Goal: Information Seeking & Learning: Learn about a topic

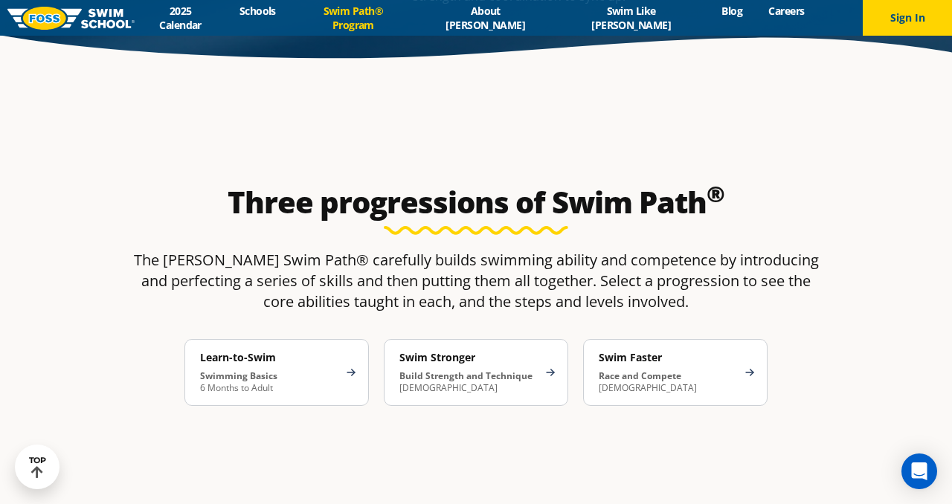
scroll to position [2206, 0]
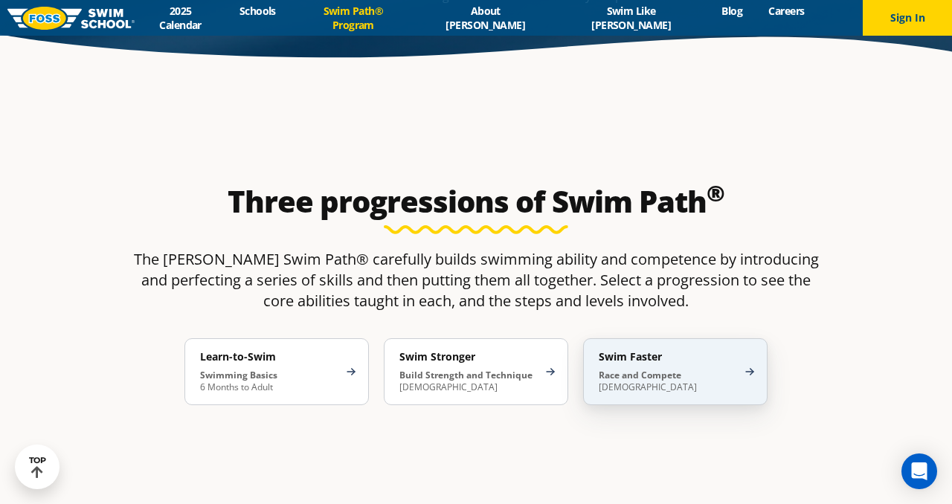
click at [683, 370] on p "Race and Compete [DEMOGRAPHIC_DATA]" at bounding box center [668, 382] width 138 height 24
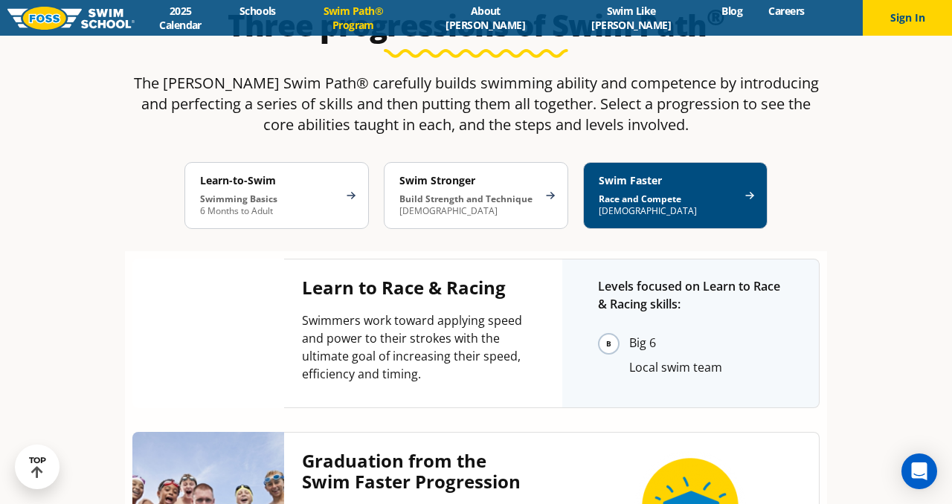
scroll to position [2383, 0]
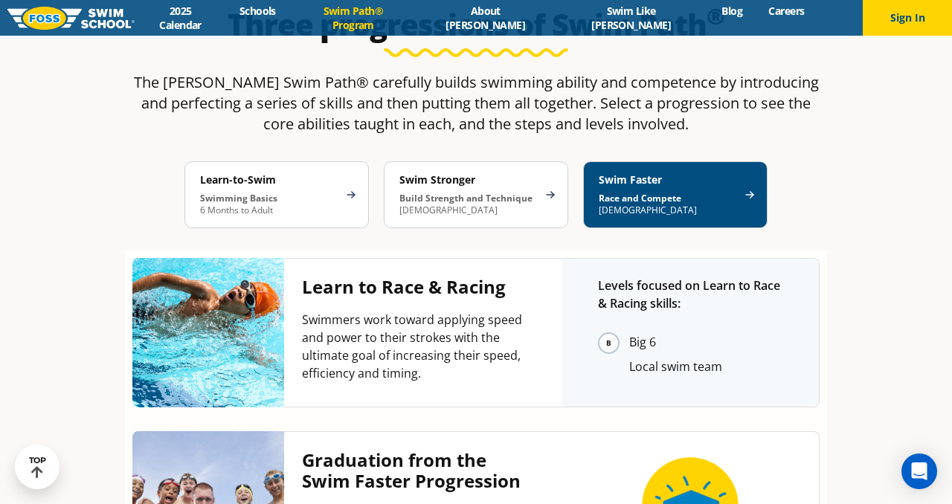
click at [833, 263] on div "Three progressions of Swim Path ® The [PERSON_NAME] Swim Path® carefully builds…" at bounding box center [475, 321] width 717 height 645
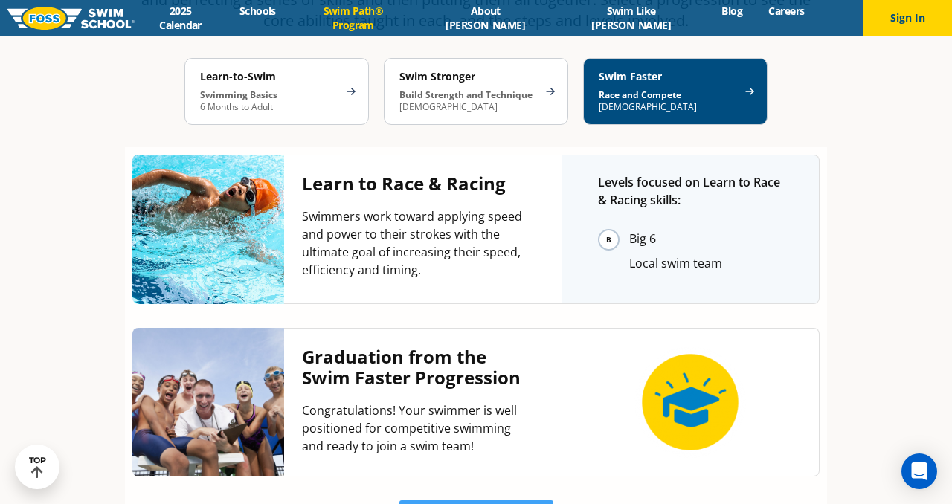
scroll to position [2491, 0]
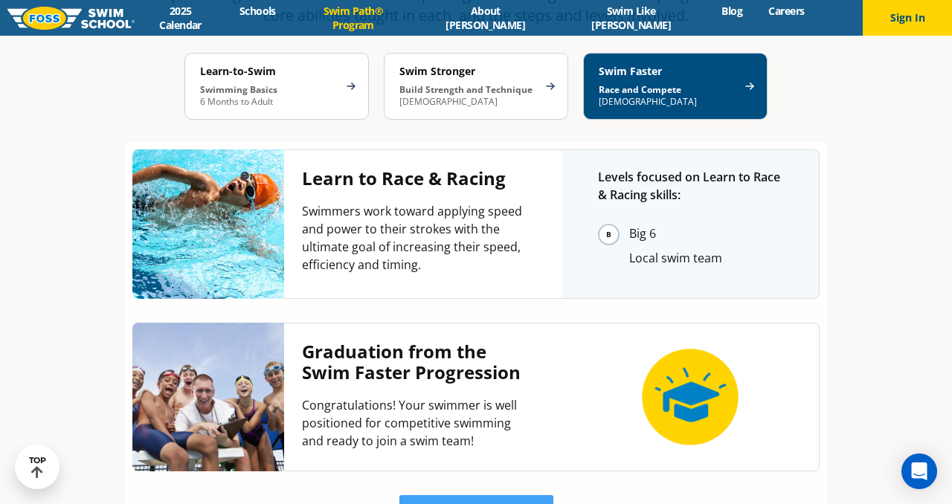
click at [828, 175] on div "Three progressions of Swim Path ® The [PERSON_NAME] Swim Path® carefully builds…" at bounding box center [475, 213] width 717 height 645
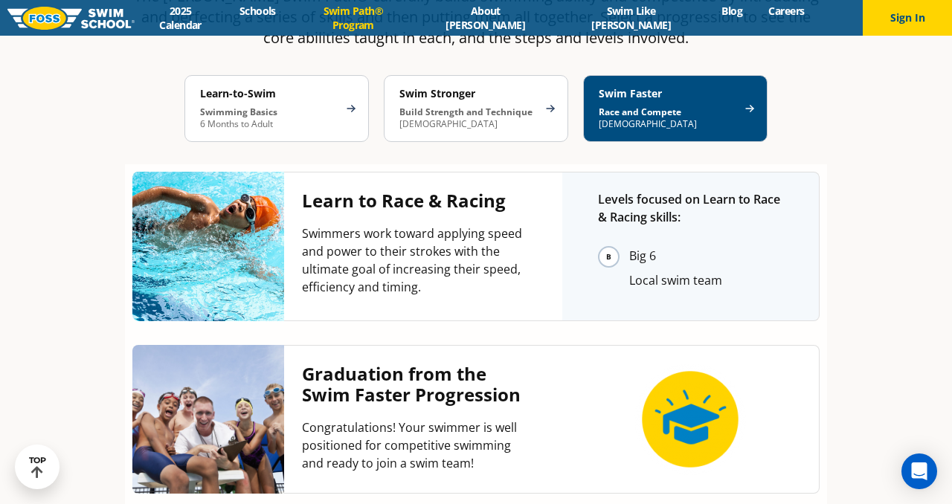
scroll to position [2470, 0]
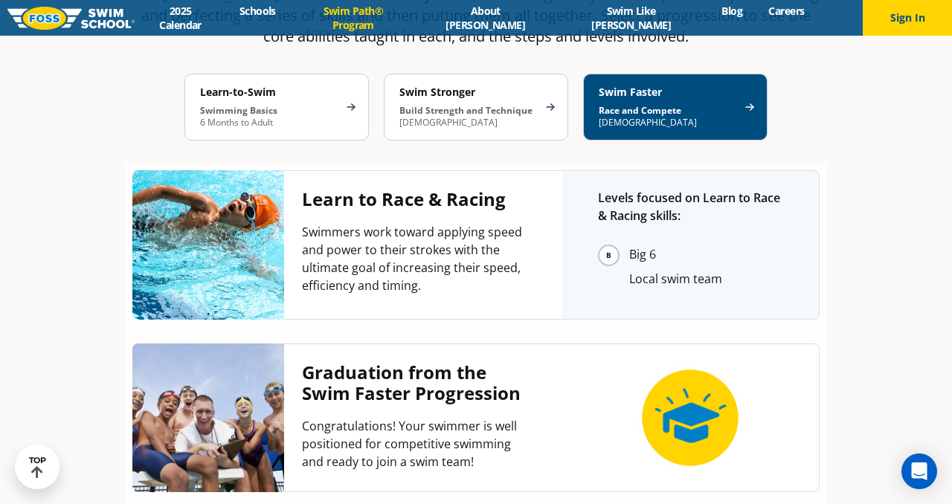
click at [828, 196] on div "Three progressions of Swim Path ® The [PERSON_NAME] Swim Path® carefully builds…" at bounding box center [475, 234] width 717 height 645
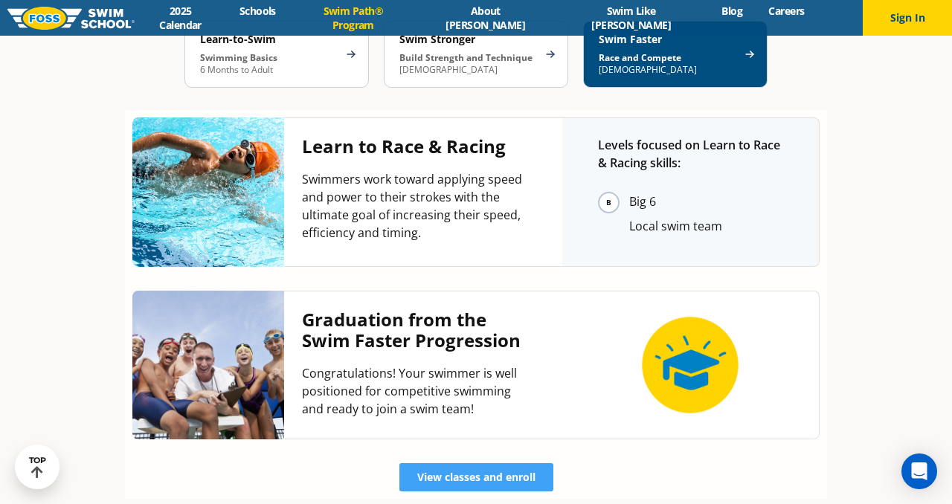
scroll to position [2525, 0]
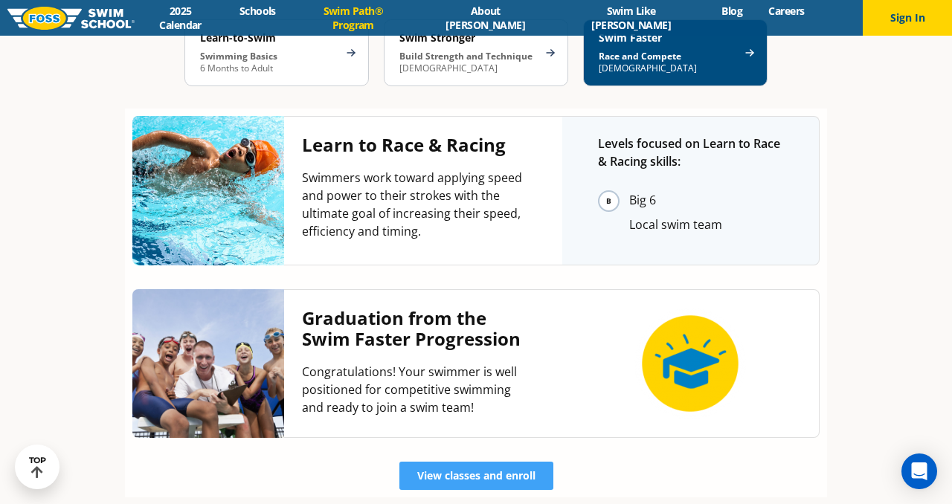
click at [828, 158] on div "Three progressions of Swim Path ® The [PERSON_NAME] Swim Path® carefully builds…" at bounding box center [475, 179] width 717 height 645
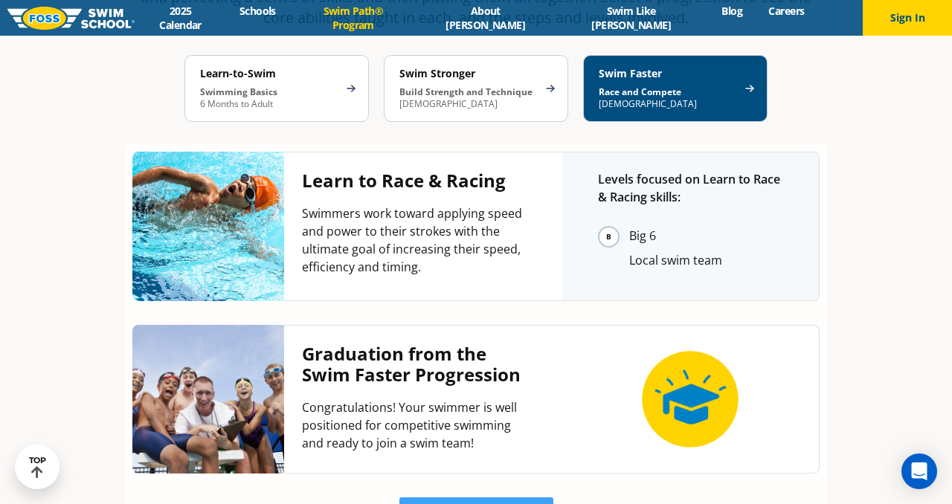
scroll to position [2474, 0]
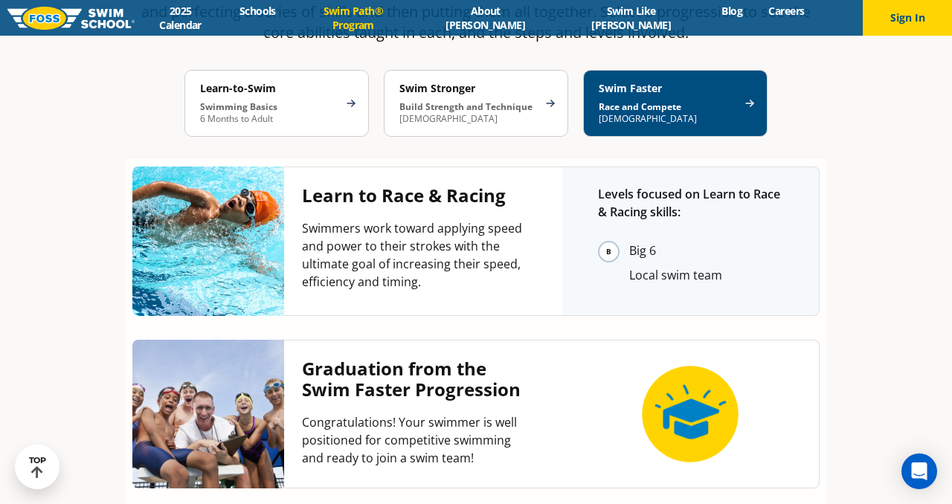
click at [832, 178] on div "Three progressions of Swim Path ® The [PERSON_NAME] Swim Path® carefully builds…" at bounding box center [475, 230] width 717 height 645
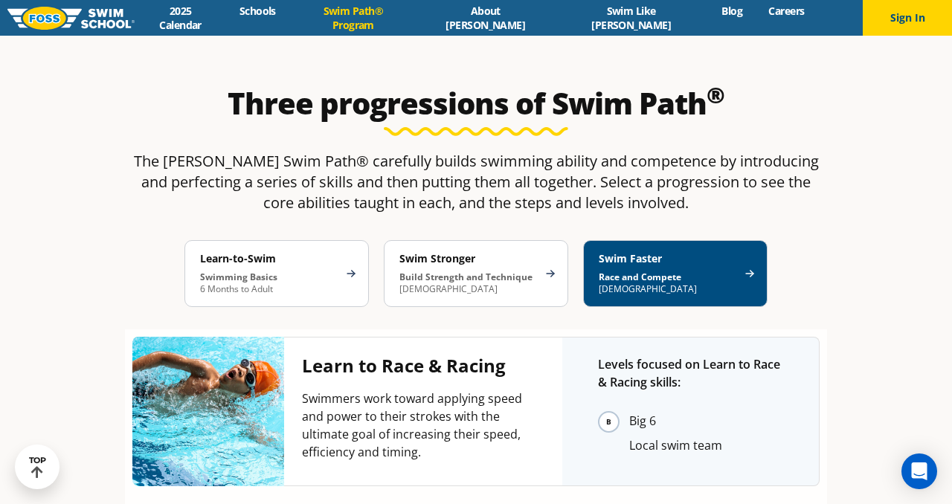
scroll to position [2299, 0]
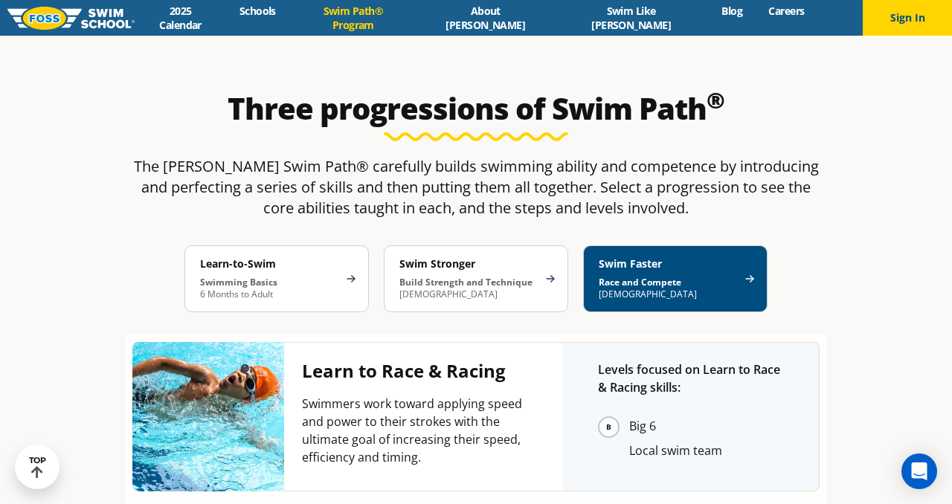
click at [831, 210] on div "Three progressions of Swim Path ® The [PERSON_NAME] Swim Path® carefully builds…" at bounding box center [475, 405] width 717 height 645
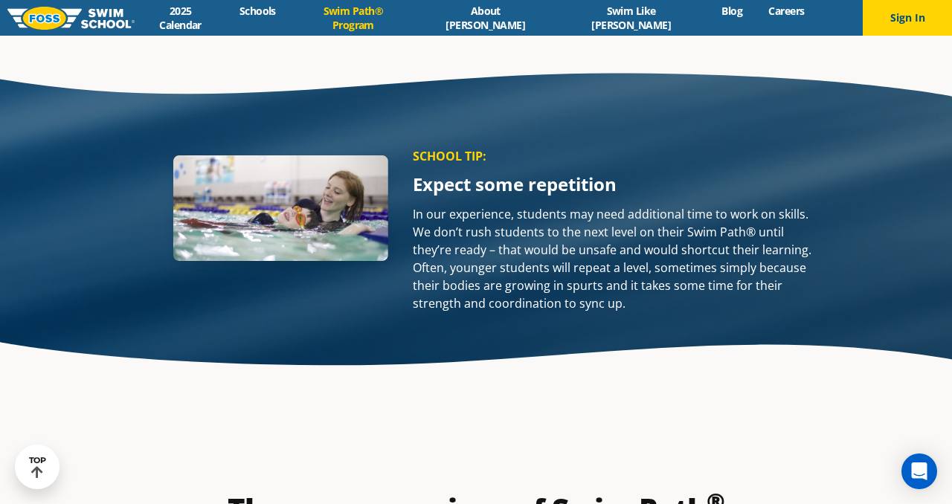
scroll to position [1949, 0]
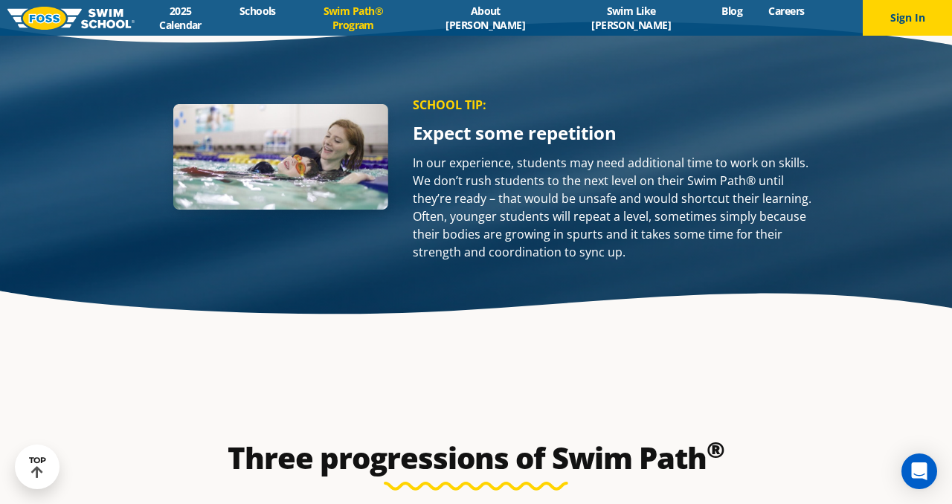
click at [807, 249] on div "Swim Path ® Skills for a lifetime of Confidence ® Our unique curriculum helps e…" at bounding box center [476, 270] width 892 height 4366
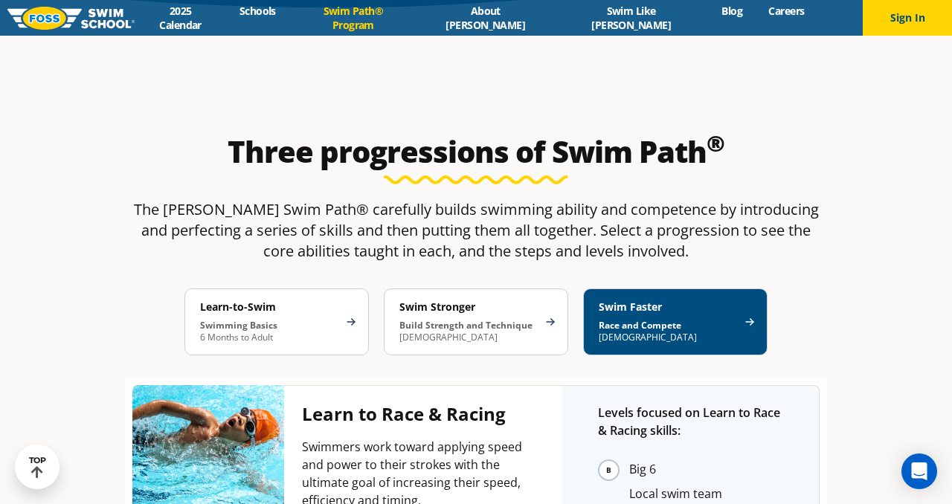
scroll to position [2258, 0]
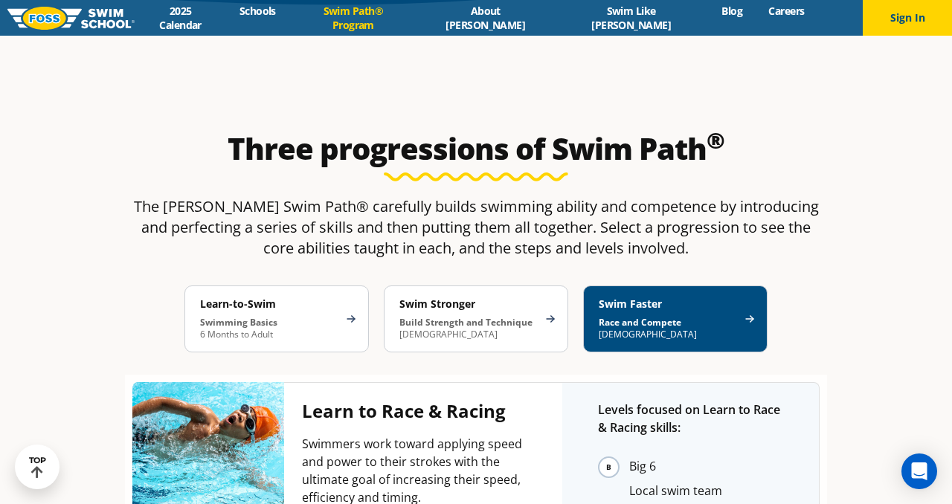
click at [828, 286] on div "Learn-to-Swim Swimming Basics 6 Months to Adult Swim Stronger Build Strength an…" at bounding box center [475, 319] width 717 height 67
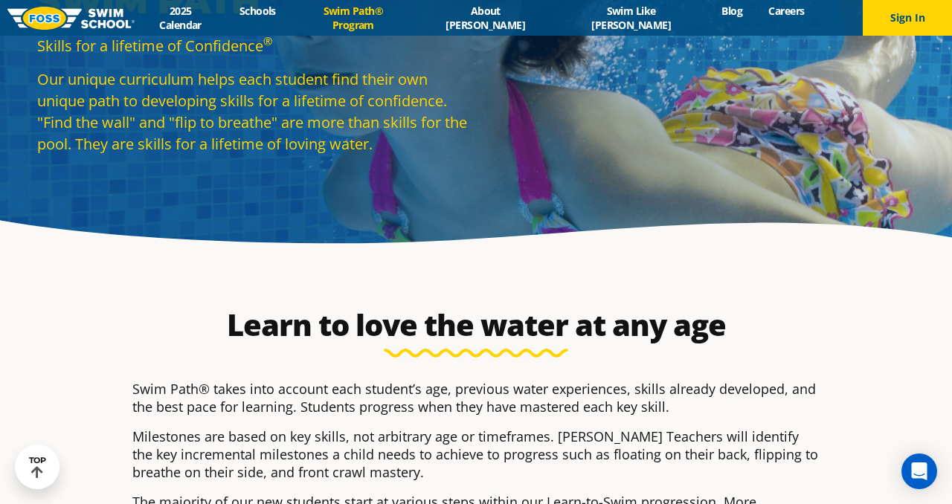
scroll to position [0, 0]
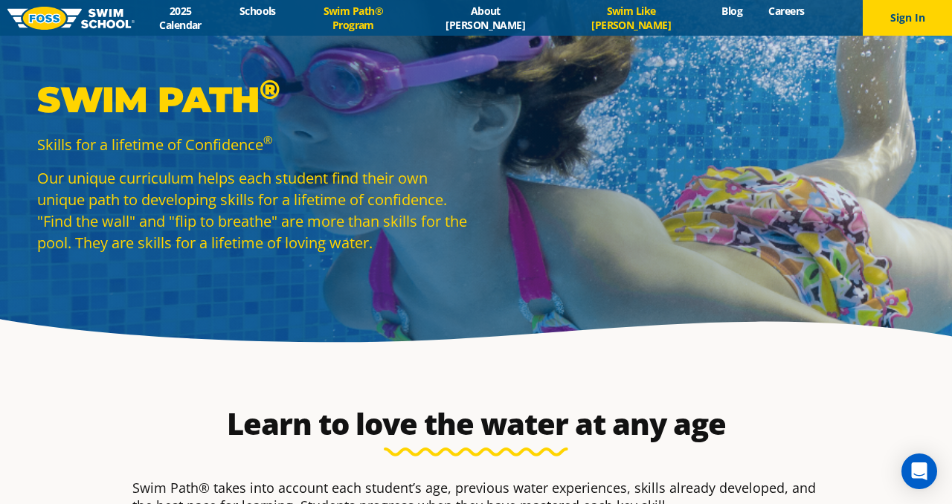
click at [589, 15] on link "Swim Like [PERSON_NAME]" at bounding box center [630, 18] width 155 height 28
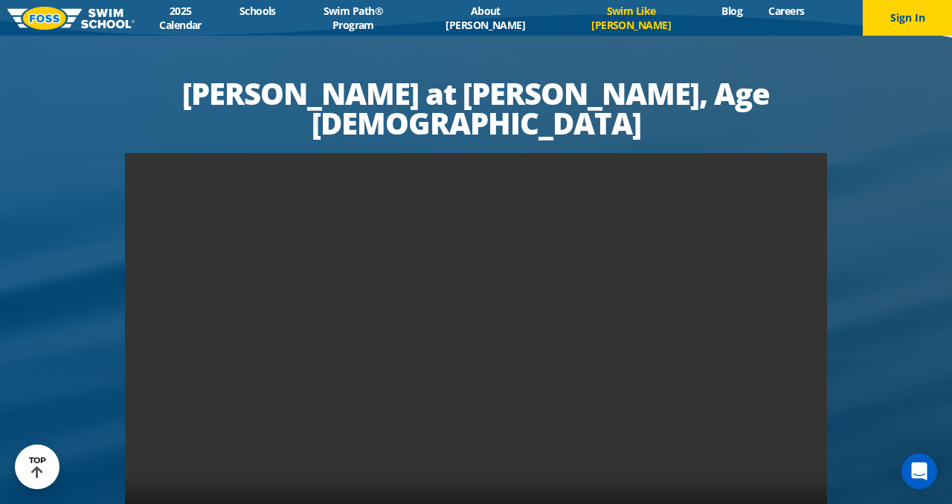
scroll to position [2726, 0]
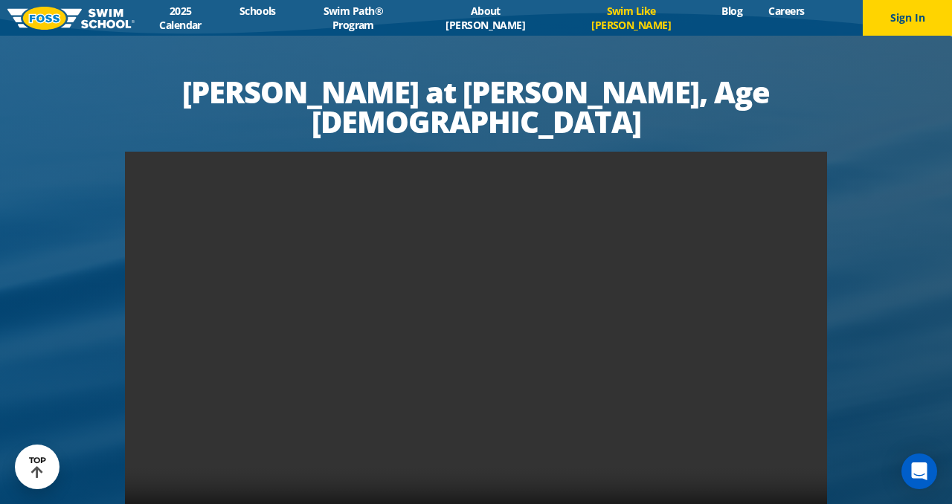
click at [843, 184] on div at bounding box center [476, 311] width 952 height 619
click at [843, 173] on div at bounding box center [476, 311] width 952 height 619
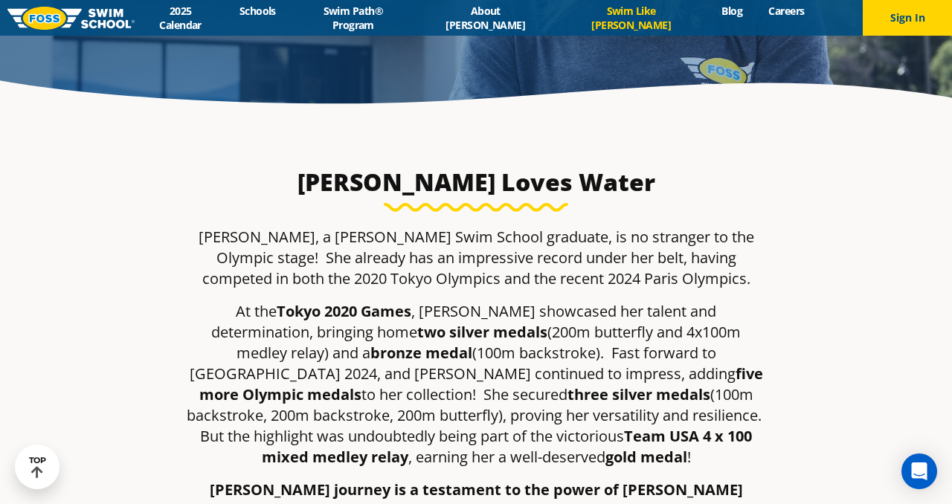
scroll to position [0, 0]
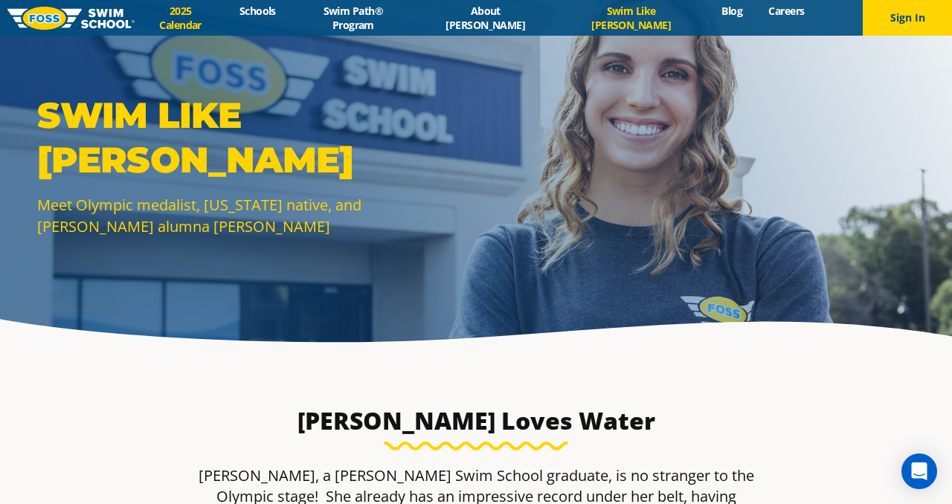
click at [218, 16] on link "2025 Calendar" at bounding box center [180, 18] width 91 height 28
